Goal: Find specific page/section: Locate a particular part of the current website

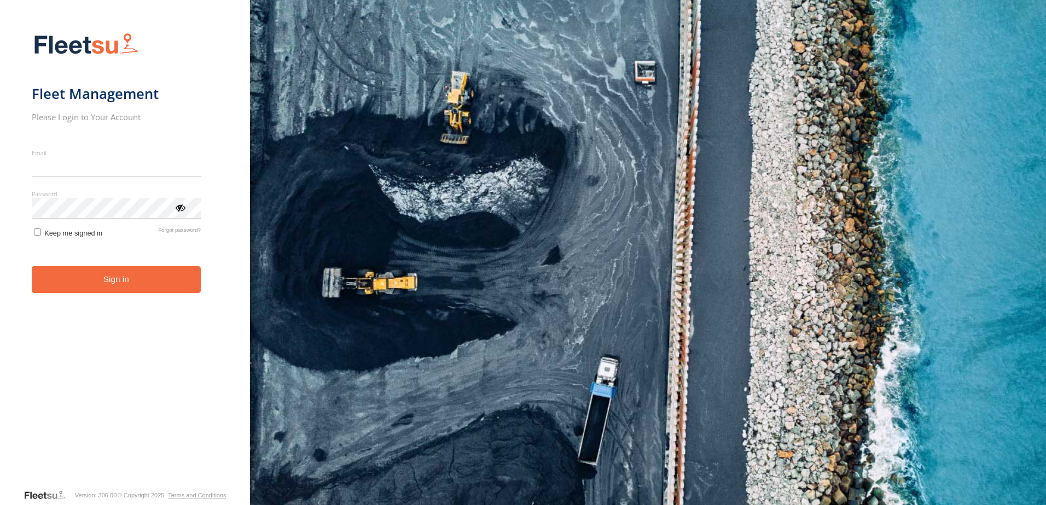
type input "**********"
click at [107, 286] on button "Sign in" at bounding box center [116, 279] width 169 height 27
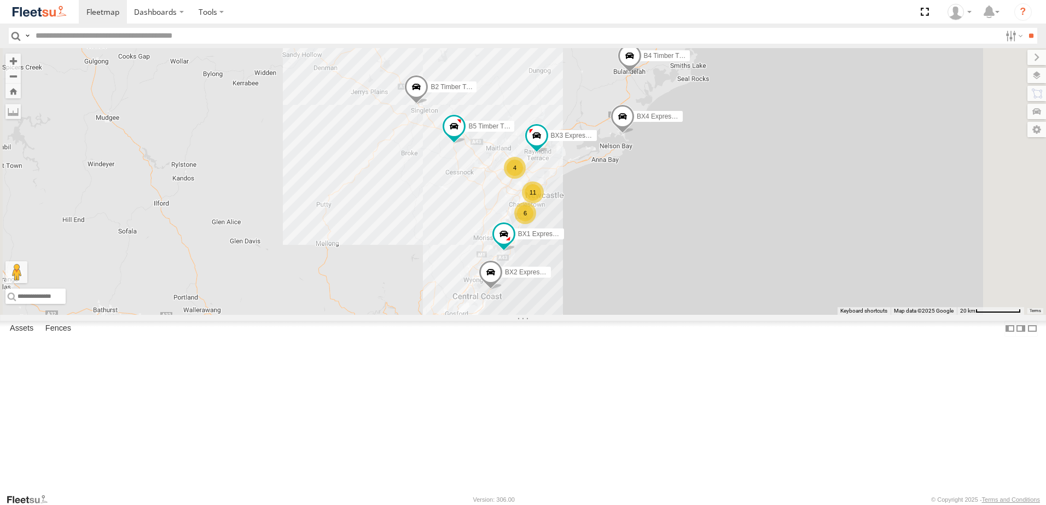
scroll to position [164, 0]
click at [0, 0] on div "L3 Plasterboard Truck" at bounding box center [0, 0] width 0 height 0
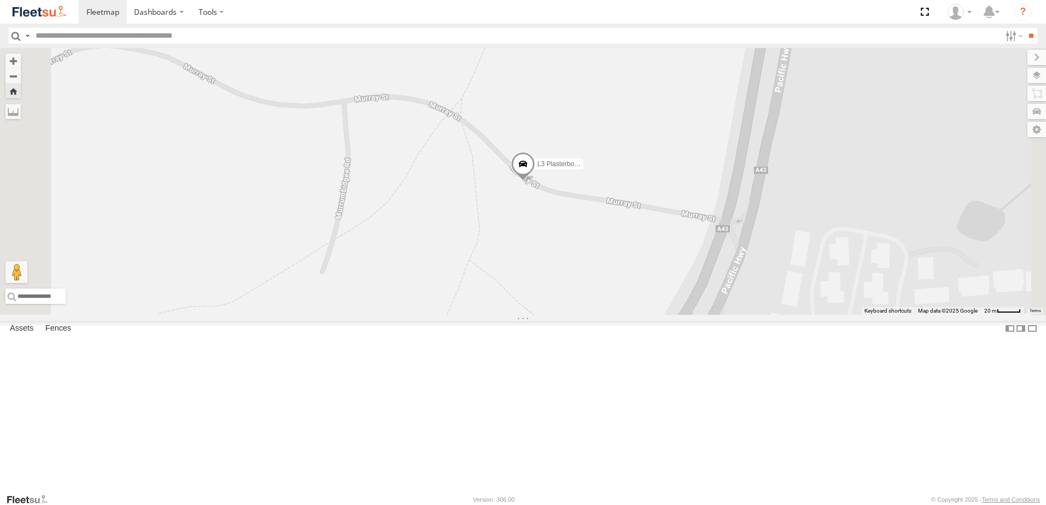
scroll to position [0, 0]
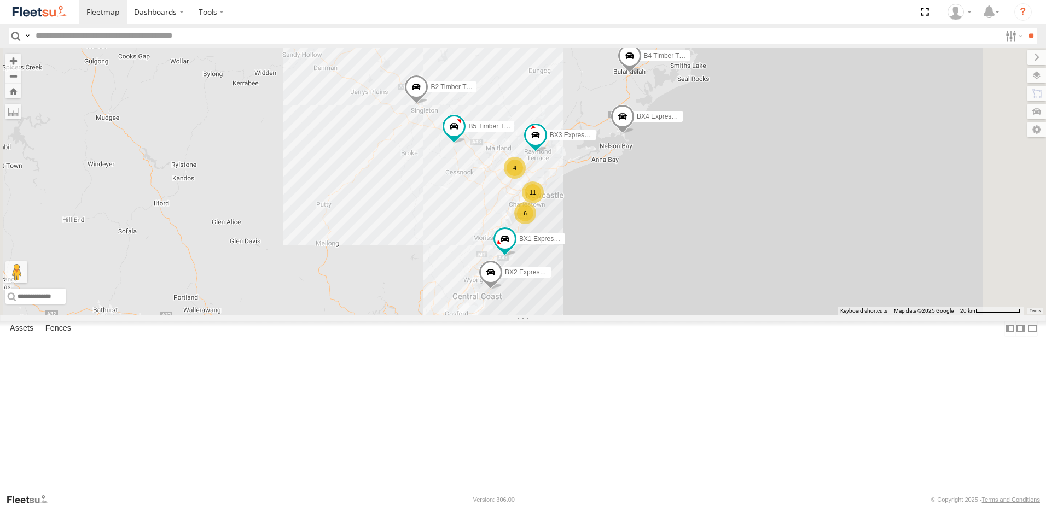
scroll to position [274, 0]
click at [0, 0] on div "L3 Plasterboard Truck" at bounding box center [0, 0] width 0 height 0
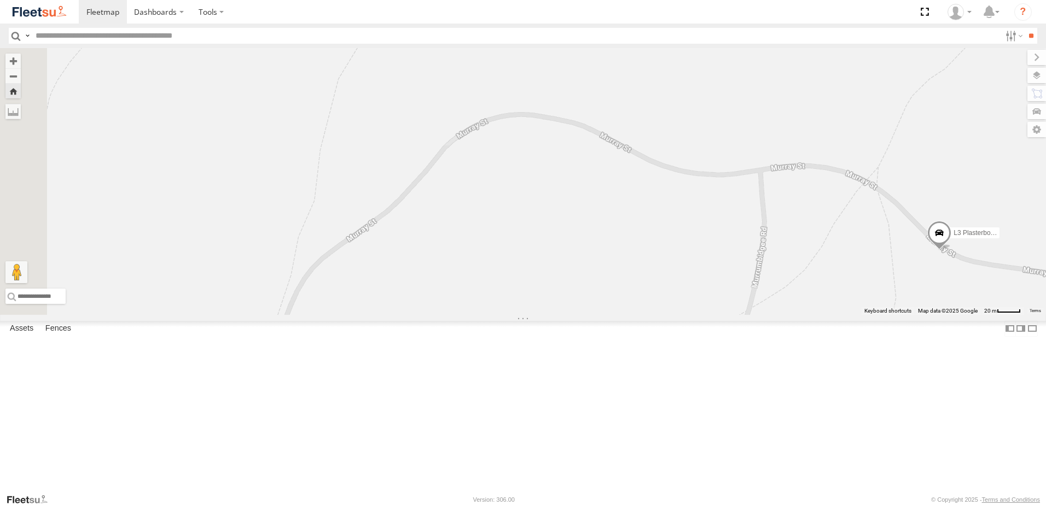
drag, startPoint x: 371, startPoint y: 222, endPoint x: 672, endPoint y: 352, distance: 327.6
click at [792, 292] on div "L3 Plasterboard Truck" at bounding box center [523, 181] width 1046 height 267
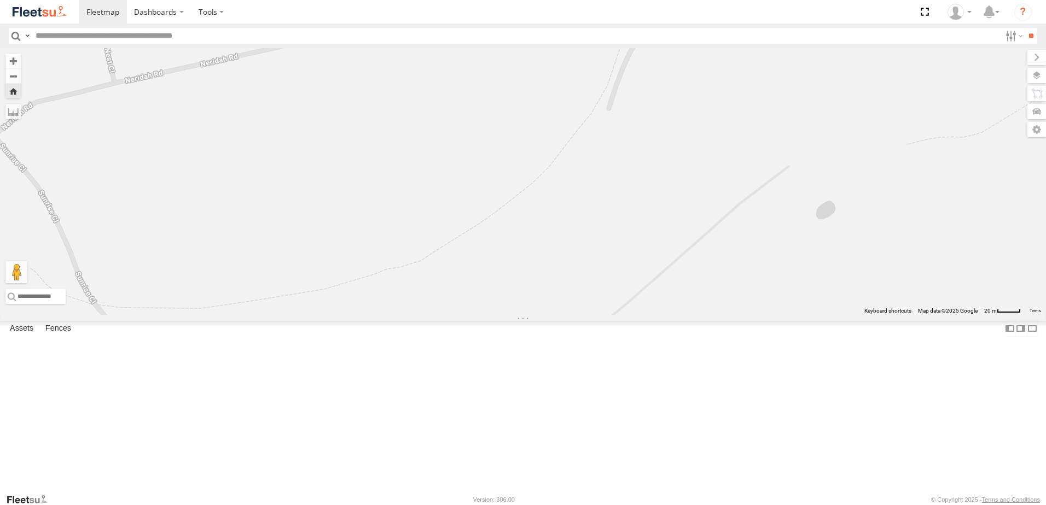
drag, startPoint x: 553, startPoint y: 390, endPoint x: 886, endPoint y: 152, distance: 410.2
click at [887, 155] on div "L3 Plasterboard Truck" at bounding box center [523, 181] width 1046 height 267
drag, startPoint x: 472, startPoint y: 139, endPoint x: 649, endPoint y: 327, distance: 258.9
click at [649, 315] on div "L3 Plasterboard Truck" at bounding box center [523, 181] width 1046 height 267
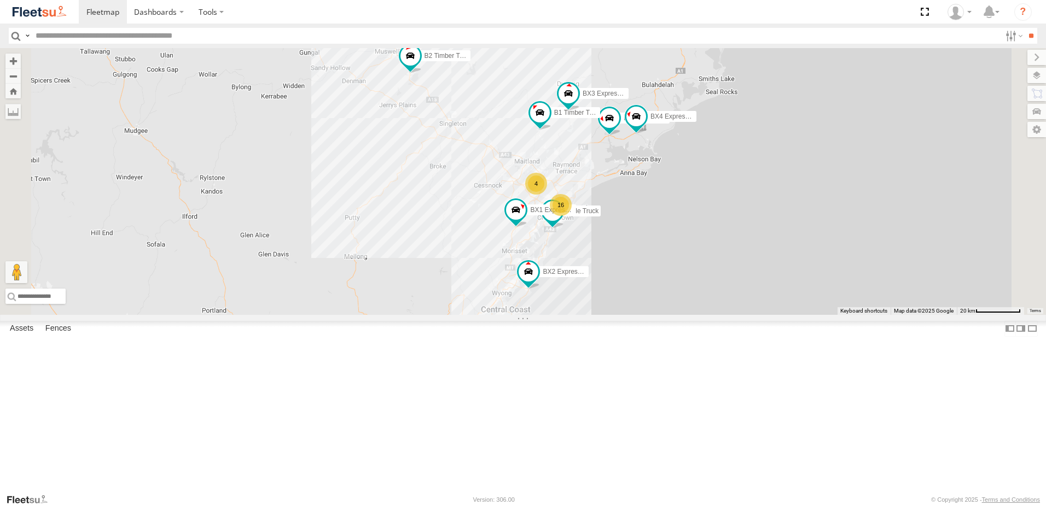
click at [0, 0] on div "Lambton Trucks" at bounding box center [0, 0] width 0 height 0
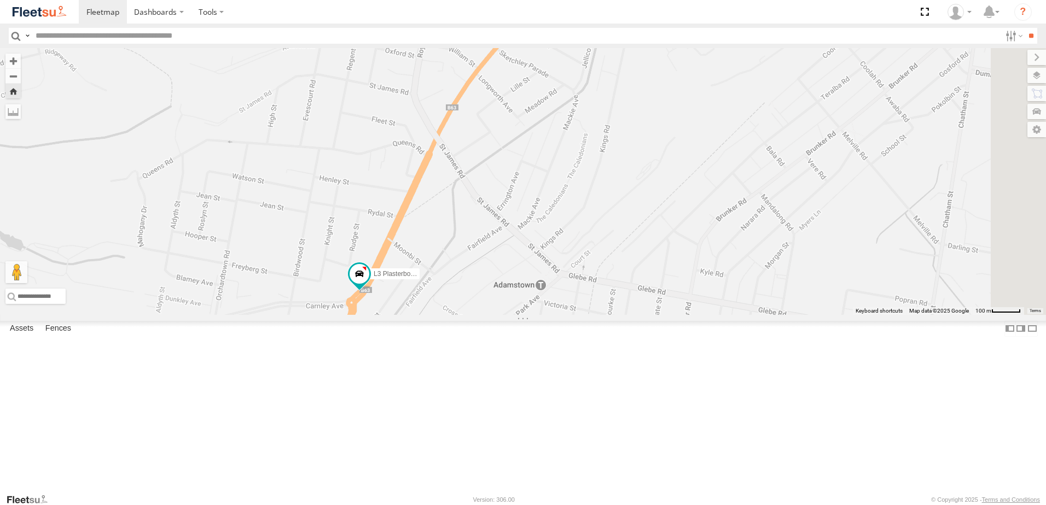
drag, startPoint x: 933, startPoint y: 231, endPoint x: 457, endPoint y: 330, distance: 486.1
click at [457, 315] on div "L3 Plasterboard Truck" at bounding box center [523, 181] width 1046 height 267
